Goal: Task Accomplishment & Management: Complete application form

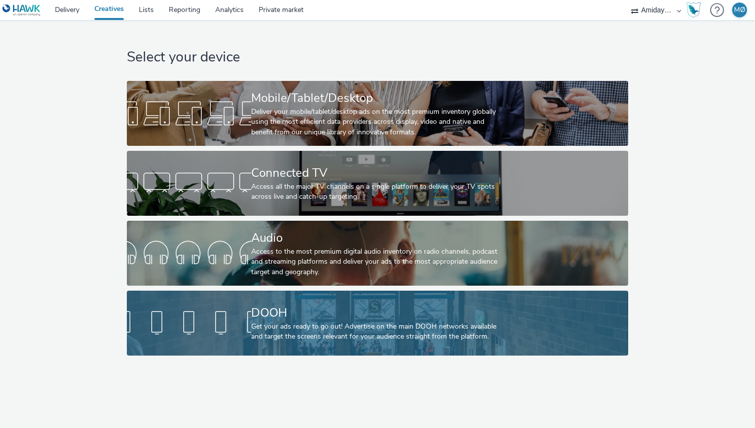
click at [321, 326] on div "Get your ads ready to go out! Advertise on the main DOOH networks available and…" at bounding box center [375, 332] width 249 height 20
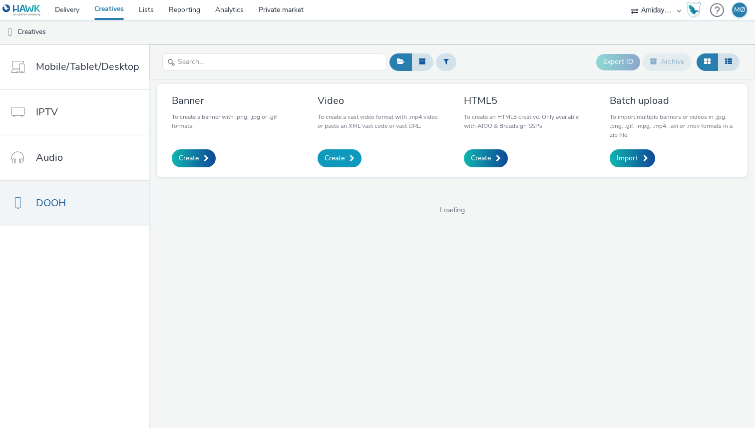
click at [339, 154] on span "Create" at bounding box center [335, 158] width 20 height 10
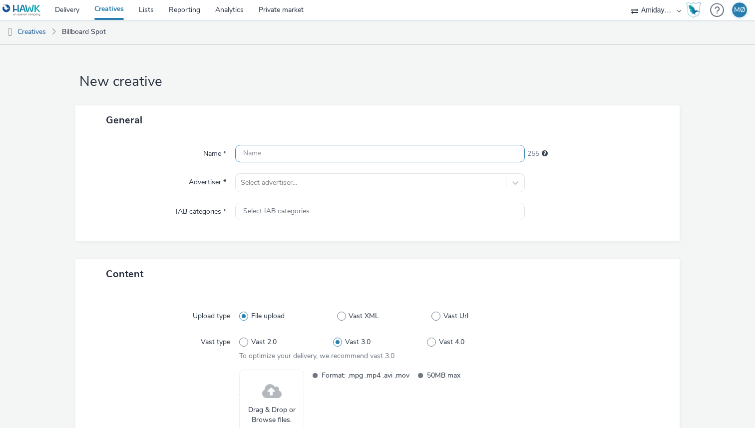
click at [327, 148] on input "text" at bounding box center [380, 153] width 290 height 17
type input "ASF_Puls4_V1_1080x1920"
click at [305, 184] on div at bounding box center [371, 183] width 260 height 12
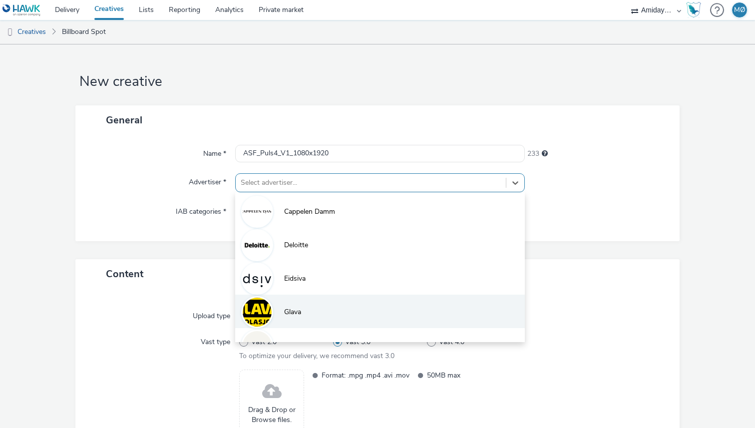
scroll to position [122, 0]
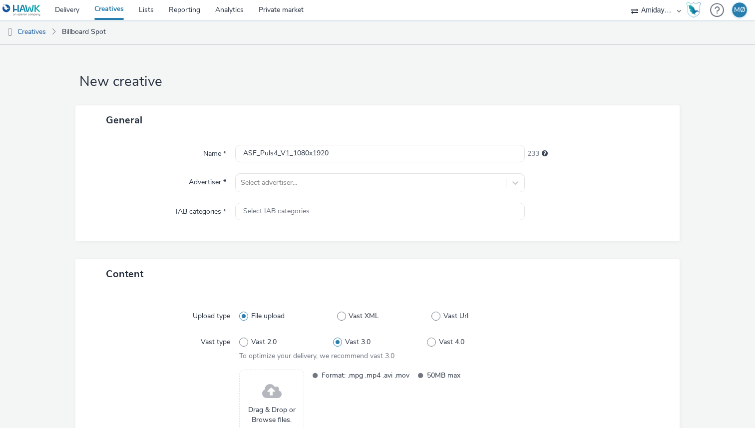
click at [156, 351] on div "Vast type" at bounding box center [166, 347] width 146 height 28
click at [108, 14] on link "Creatives" at bounding box center [109, 10] width 44 height 20
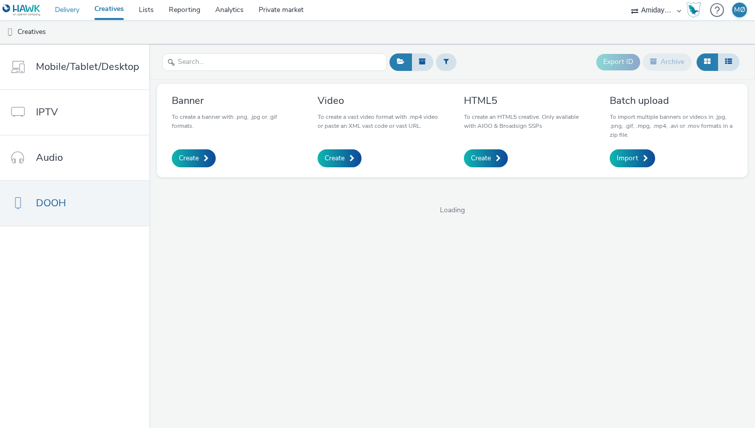
click at [66, 12] on link "Delivery" at bounding box center [66, 10] width 39 height 20
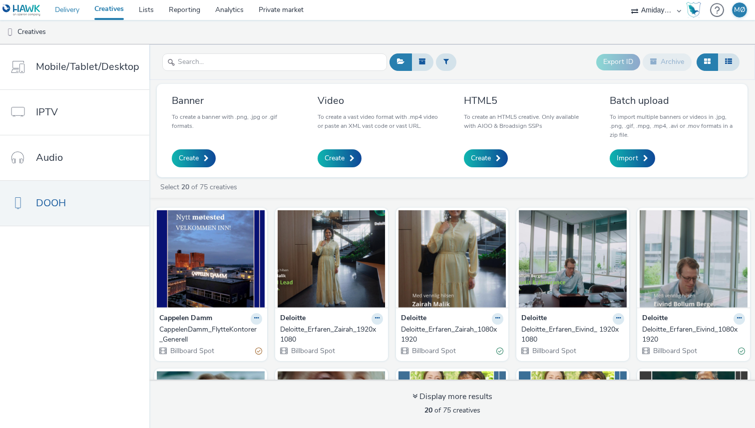
click at [76, 0] on link "Delivery" at bounding box center [66, 10] width 39 height 20
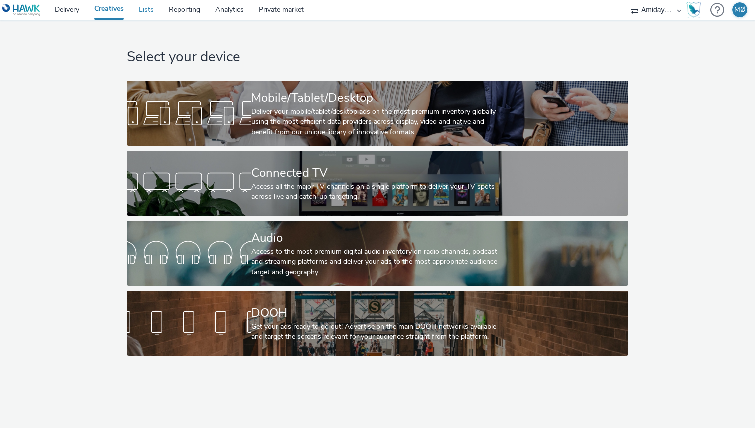
click at [148, 13] on link "Lists" at bounding box center [146, 10] width 30 height 20
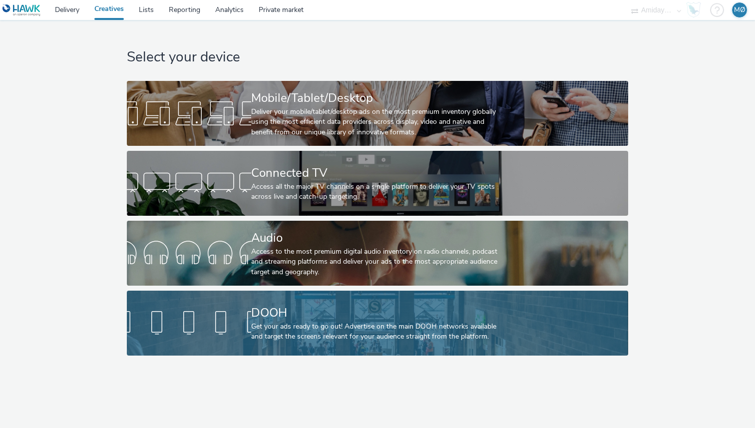
click at [201, 345] on link "DOOH Get your ads ready to go out! Advertise on the main DOOH networks availabl…" at bounding box center [377, 323] width 501 height 65
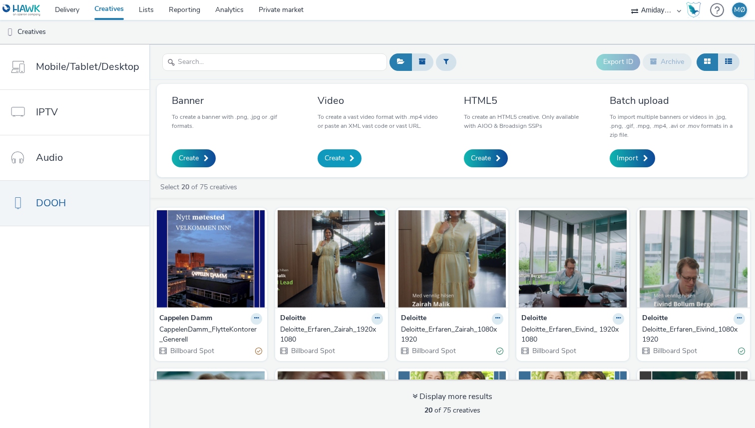
click at [334, 158] on span "Create" at bounding box center [335, 158] width 20 height 10
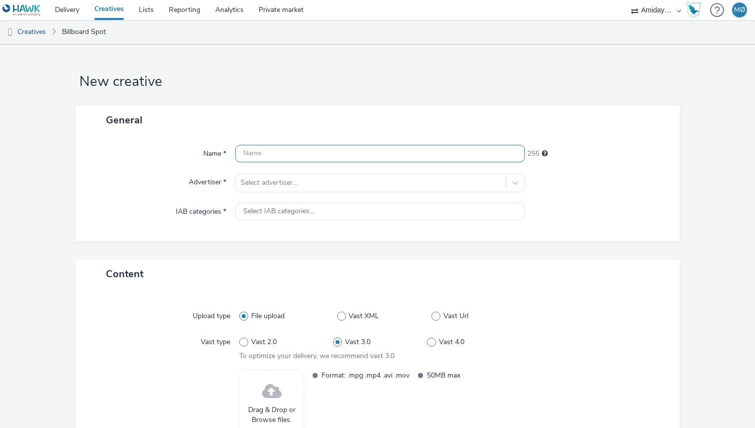
click at [291, 158] on input "text" at bounding box center [380, 153] width 290 height 17
click at [291, 184] on div "Select advertiser..." at bounding box center [380, 182] width 290 height 19
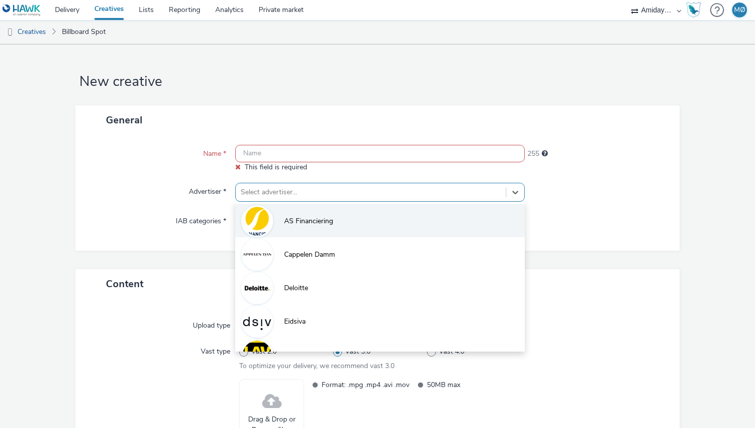
click at [306, 220] on span "AS Financiering" at bounding box center [308, 221] width 49 height 10
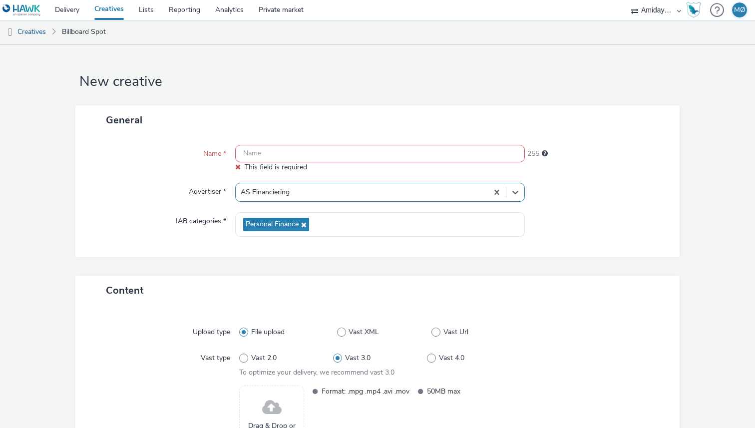
click at [300, 158] on input "text" at bounding box center [380, 153] width 290 height 17
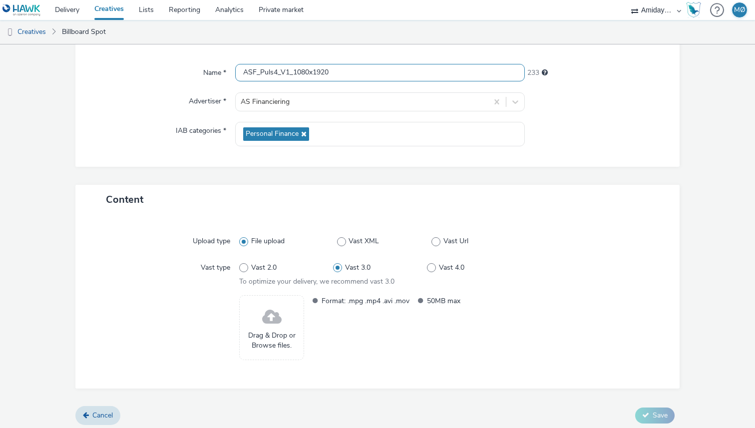
scroll to position [85, 0]
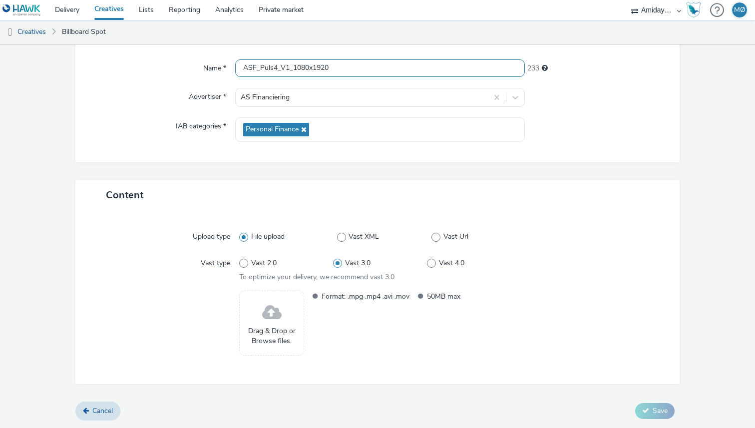
type input "ASF_Puls4_V1_1080x1920"
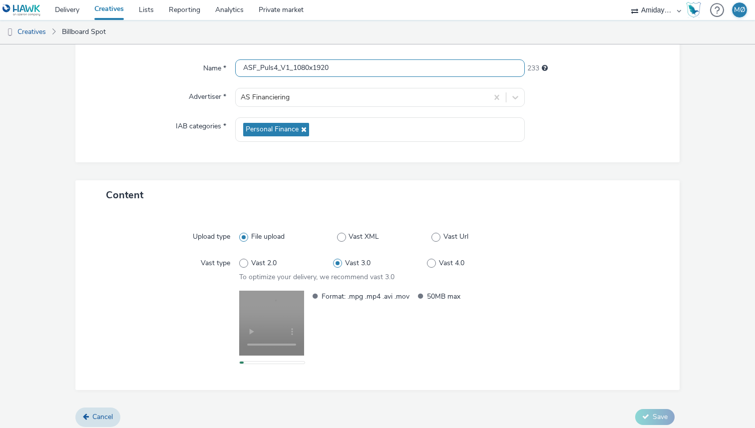
scroll to position [91, 0]
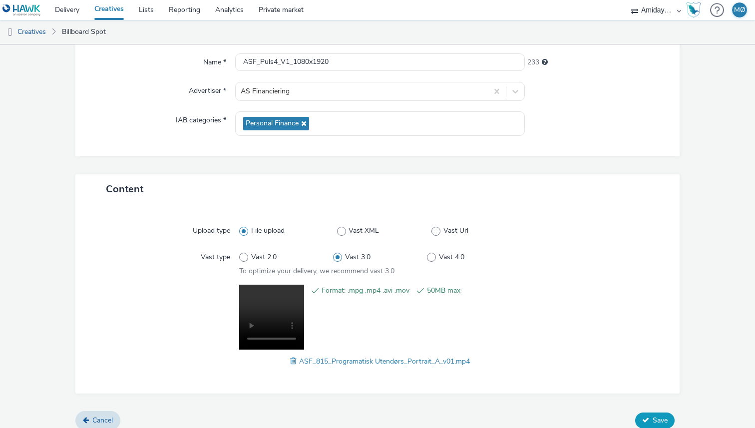
click at [657, 424] on span "Save" at bounding box center [660, 419] width 15 height 9
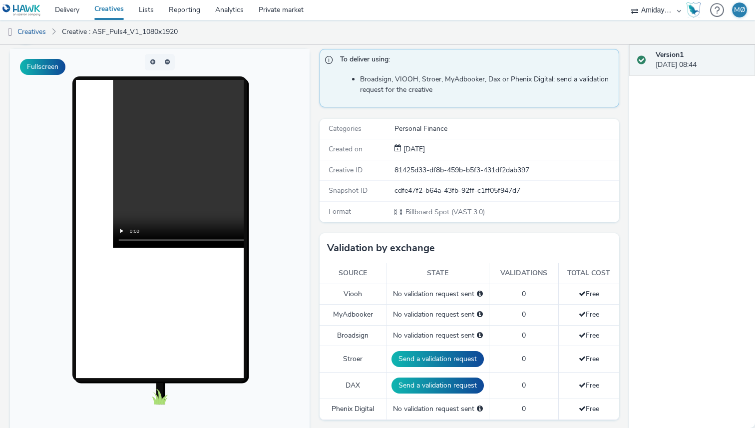
scroll to position [73, 0]
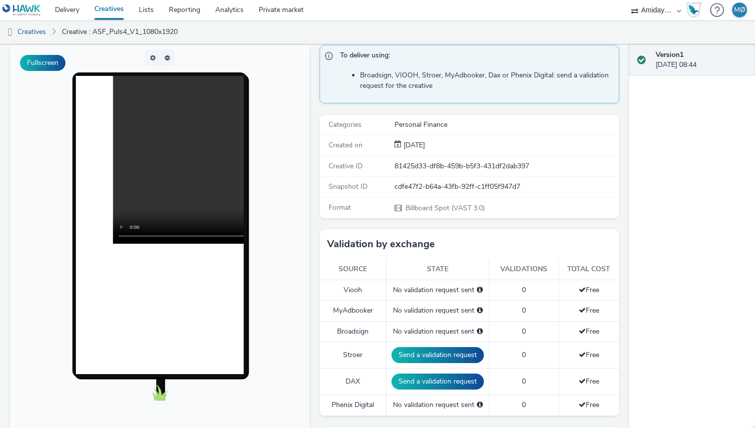
click at [113, 8] on link "Creatives" at bounding box center [109, 10] width 44 height 20
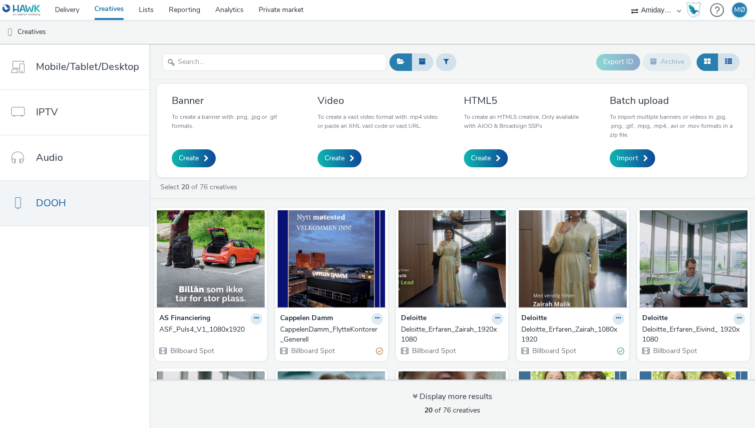
click at [339, 145] on div "Video To create a vast video format with .mp4 video or paste an XML vast code o…" at bounding box center [379, 130] width 123 height 73
click at [339, 156] on span "Create" at bounding box center [335, 158] width 20 height 10
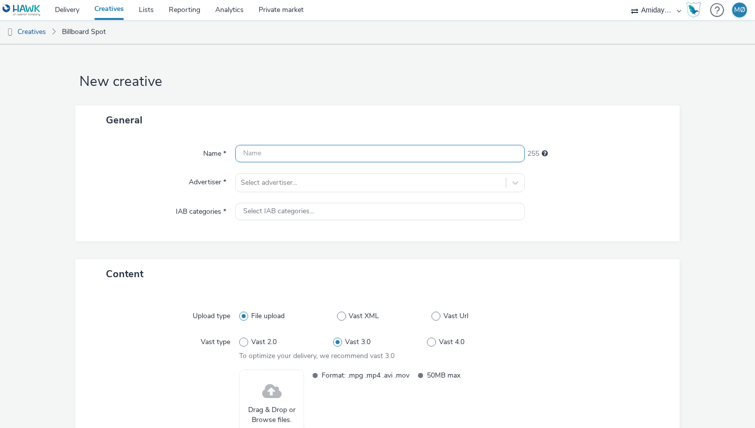
click at [288, 153] on input "text" at bounding box center [380, 153] width 290 height 17
type input "ASF_Puls4_V2_1920x1080"
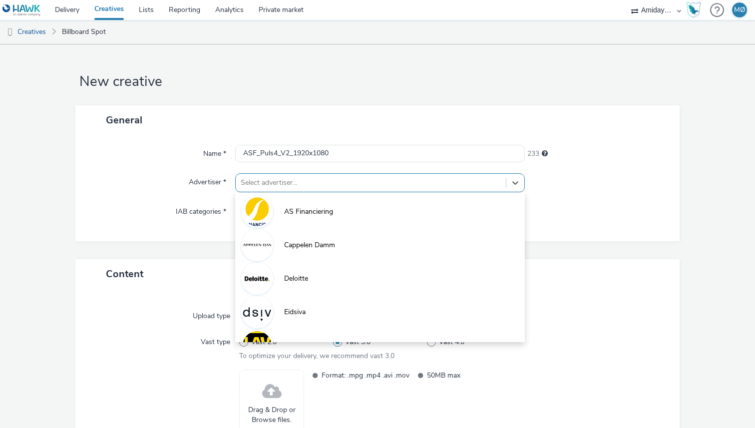
click at [271, 182] on div at bounding box center [371, 183] width 260 height 12
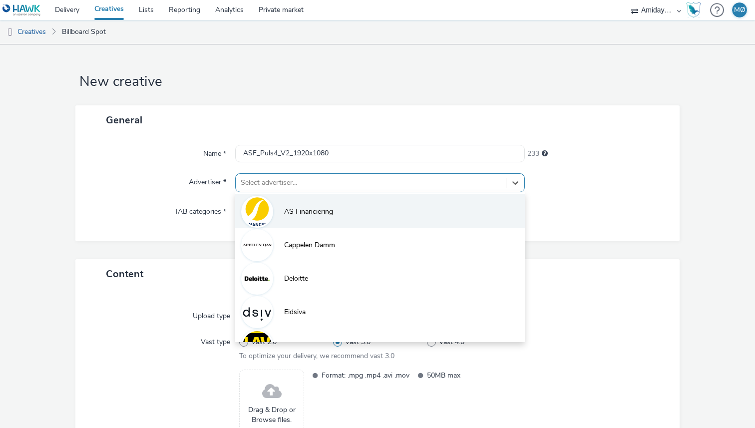
click at [271, 208] on div at bounding box center [257, 212] width 32 height 32
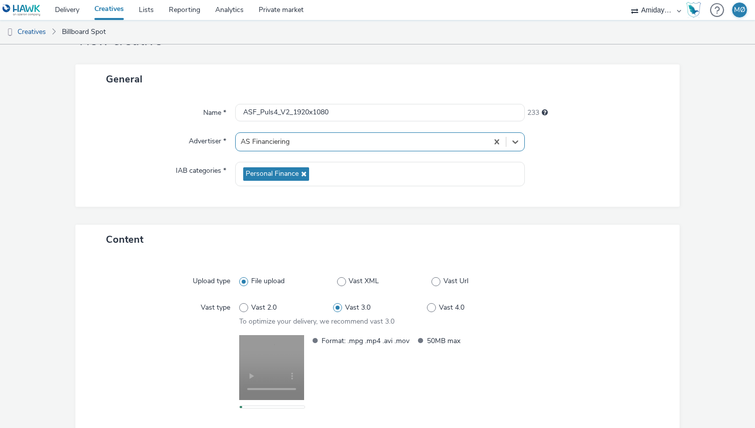
scroll to position [91, 0]
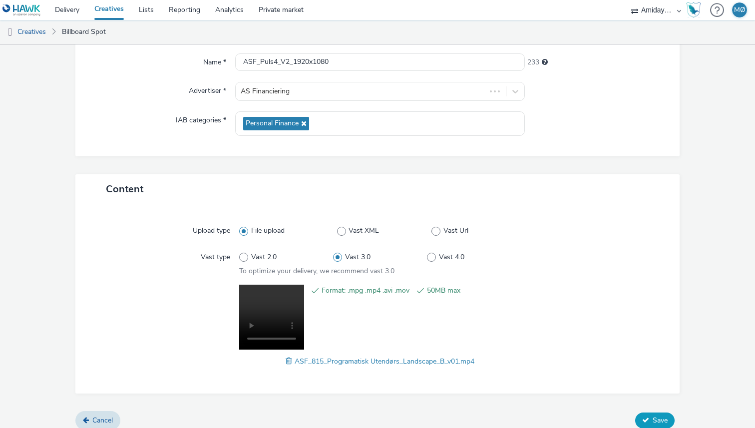
click at [653, 415] on span "Save" at bounding box center [660, 419] width 15 height 9
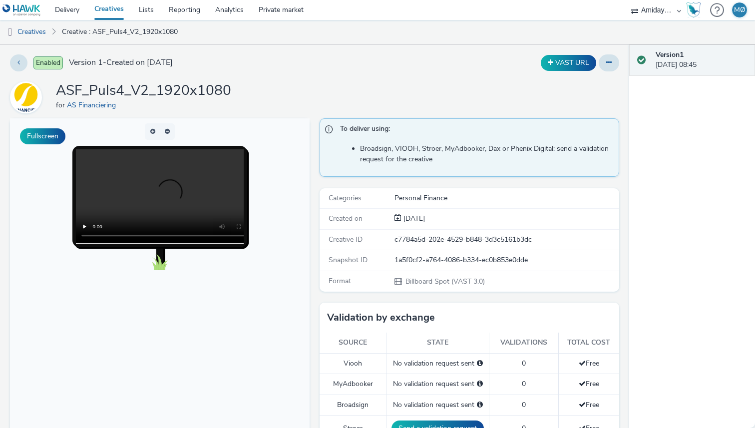
click at [140, 90] on h1 "ASF_Puls4_V2_1920x1080" at bounding box center [143, 90] width 175 height 19
copy h1 "ASF_Puls4_V2_1920x1080"
click at [105, 10] on link "Creatives" at bounding box center [109, 10] width 44 height 20
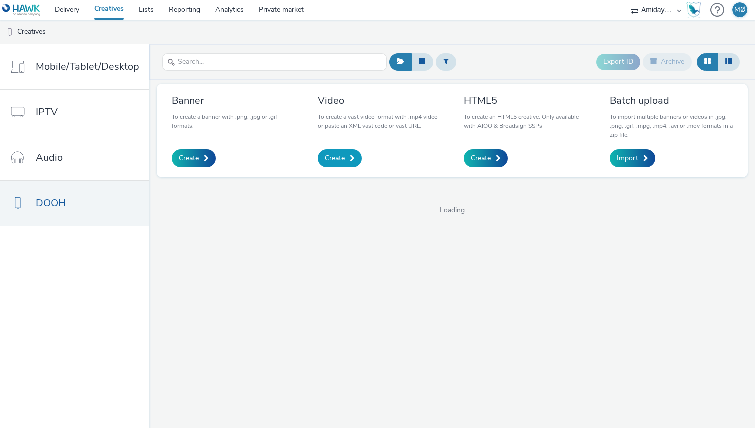
click at [350, 155] on span at bounding box center [352, 158] width 5 height 7
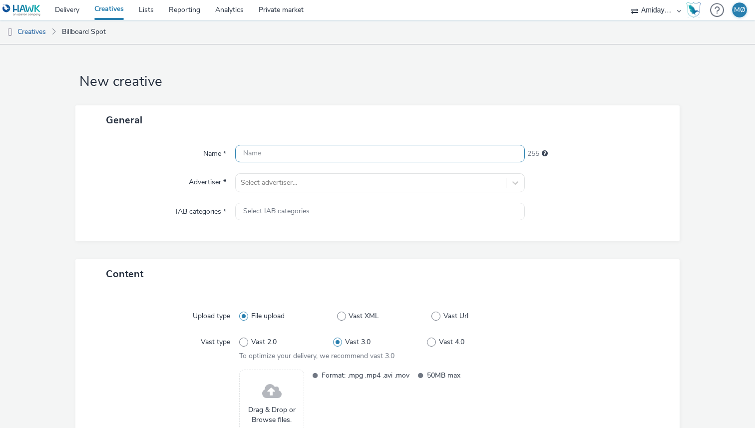
click at [348, 155] on input "text" at bounding box center [380, 153] width 290 height 17
paste input "ASF_Puls4_V2_1920x1080"
drag, startPoint x: 295, startPoint y: 155, endPoint x: 356, endPoint y: 154, distance: 60.9
click at [356, 154] on input "ASF_Puls4_V2_1920x1080" at bounding box center [380, 153] width 290 height 17
type input "ASF_Puls4_V2_1080x1920"
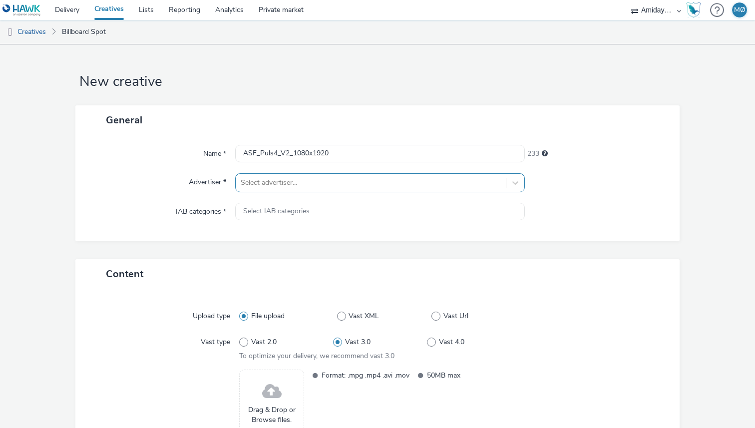
click at [332, 184] on div at bounding box center [371, 183] width 260 height 12
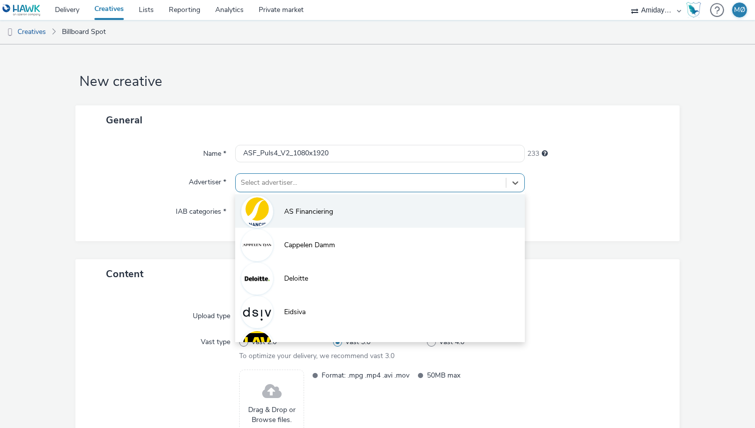
click at [325, 219] on li "AS Financiering" at bounding box center [380, 210] width 290 height 33
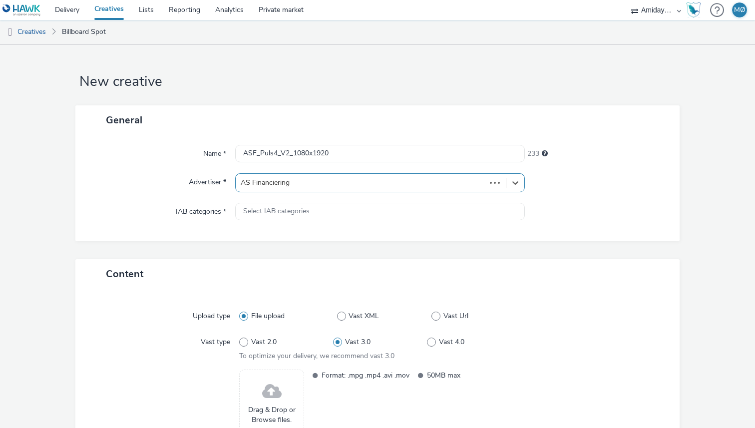
click at [325, 219] on div "Select IAB categories..." at bounding box center [380, 211] width 290 height 17
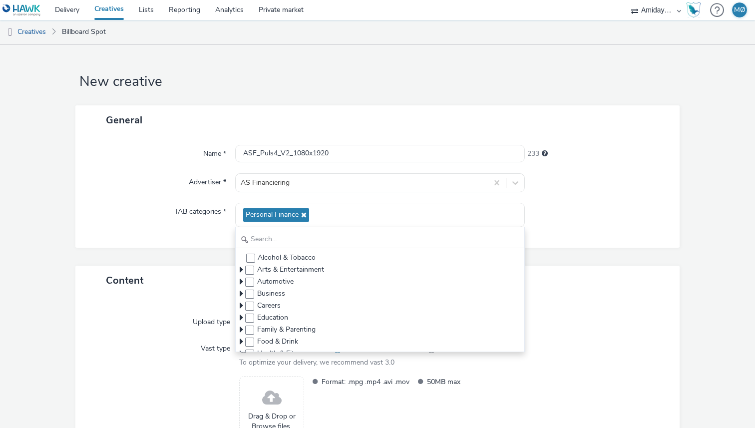
click at [198, 248] on div "General Name * ASF_Puls4_V2_1080x1920 233 Advertiser * AS Financiering IAB cate…" at bounding box center [377, 185] width 604 height 160
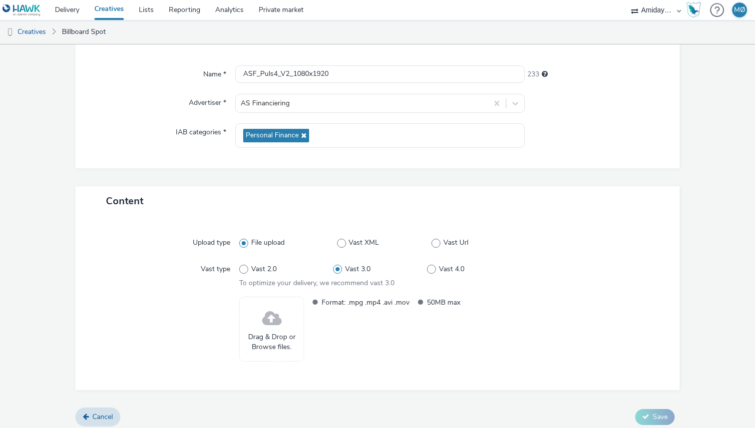
scroll to position [85, 0]
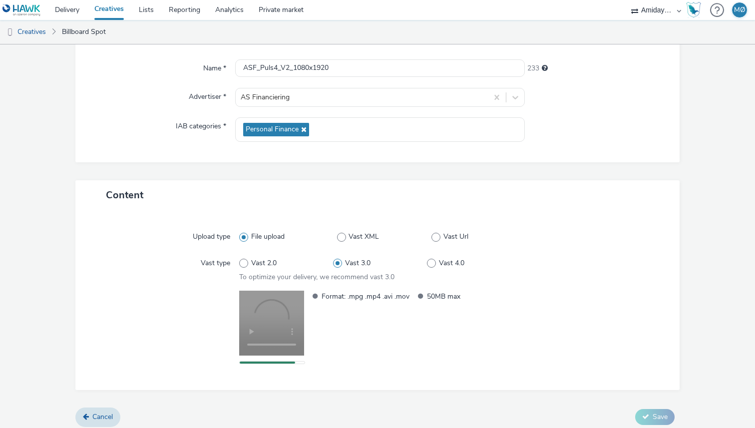
click at [586, 332] on div at bounding box center [591, 327] width 141 height 73
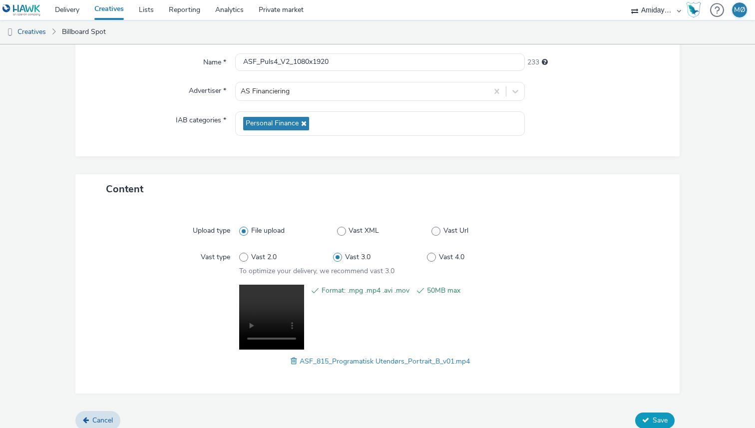
click at [648, 413] on button "Save" at bounding box center [654, 420] width 39 height 16
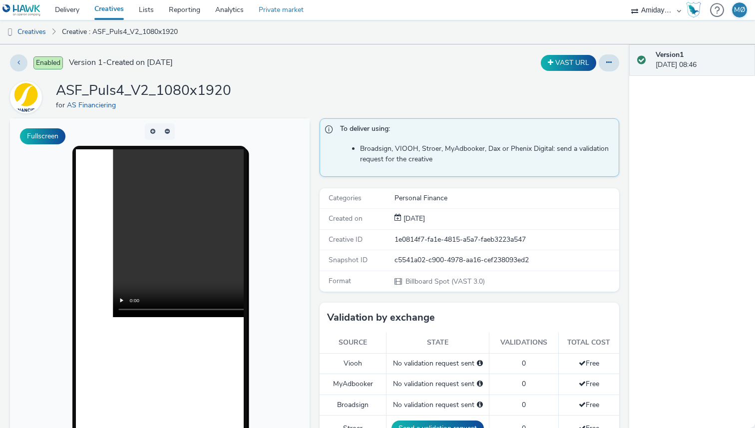
click at [266, 9] on link "Private market" at bounding box center [281, 10] width 60 height 20
